Goal: Understand process/instructions

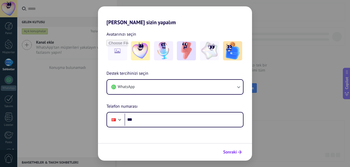
click at [227, 151] on span "Sonraki" at bounding box center [230, 152] width 14 height 4
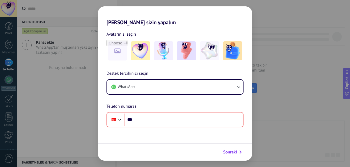
click at [227, 151] on span "Sonraki" at bounding box center [230, 152] width 14 height 4
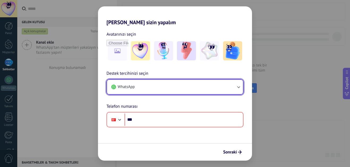
click at [238, 86] on icon "button" at bounding box center [238, 86] width 5 height 5
